Goal: Transaction & Acquisition: Book appointment/travel/reservation

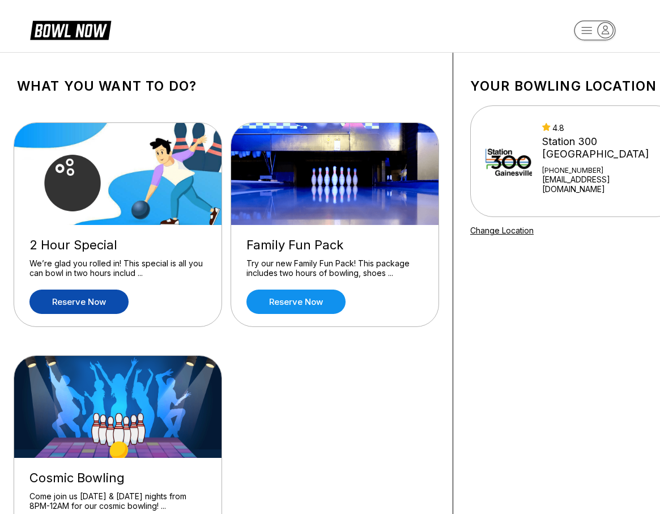
click at [96, 300] on link "Reserve now" at bounding box center [78, 302] width 99 height 24
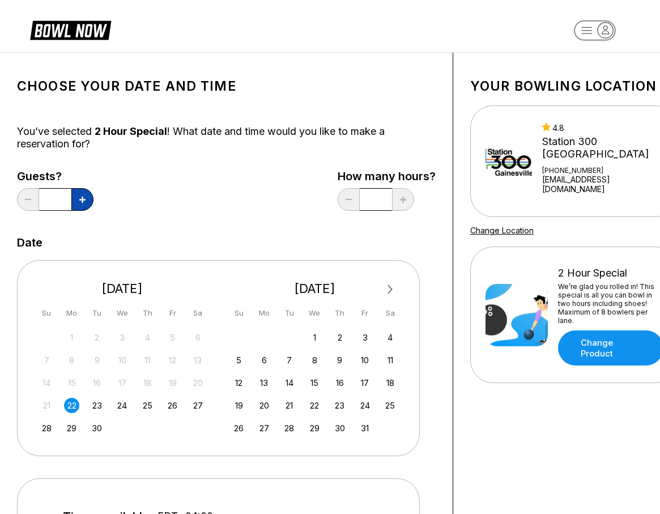
click at [88, 201] on button at bounding box center [82, 199] width 22 height 23
type input "*"
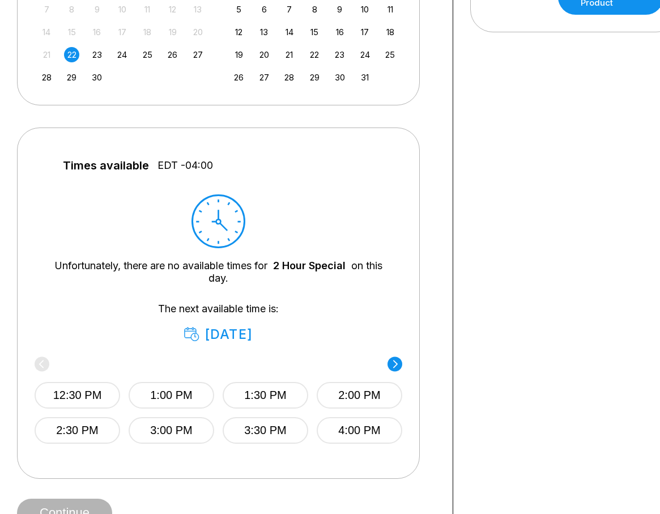
scroll to position [453, 0]
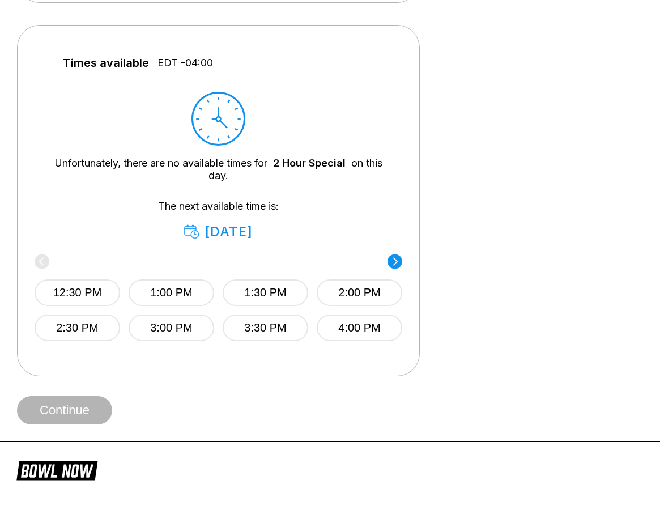
click at [401, 258] on circle at bounding box center [395, 261] width 15 height 15
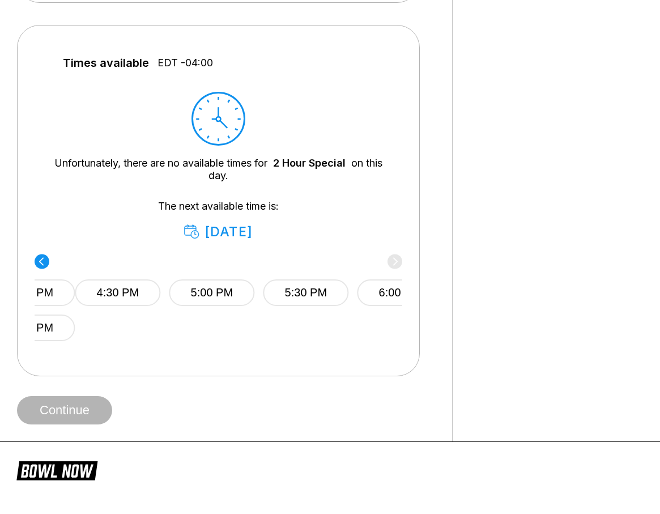
click at [401, 258] on div "4:30 PM 5:00 PM 5:30 PM 6:00 PM" at bounding box center [259, 291] width 368 height 68
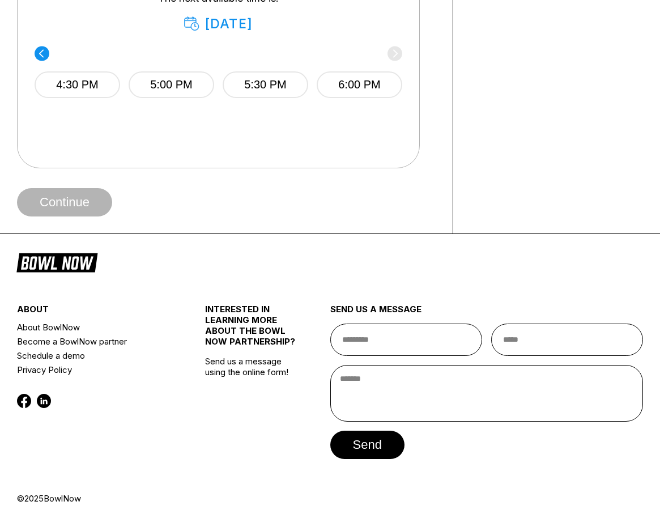
scroll to position [668, 0]
